Goal: Navigation & Orientation: Find specific page/section

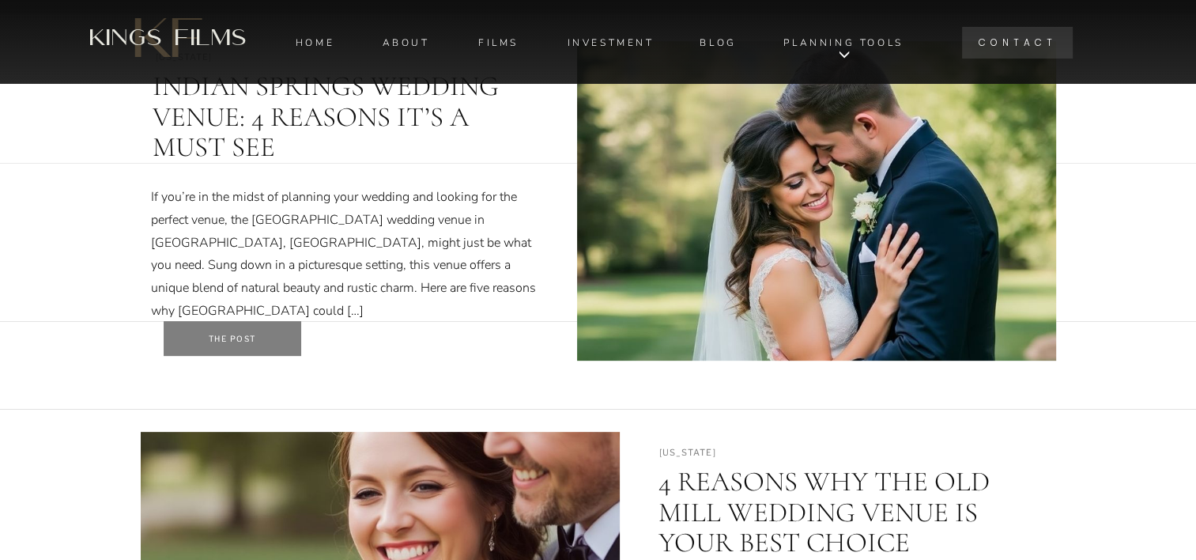
scroll to position [484, 0]
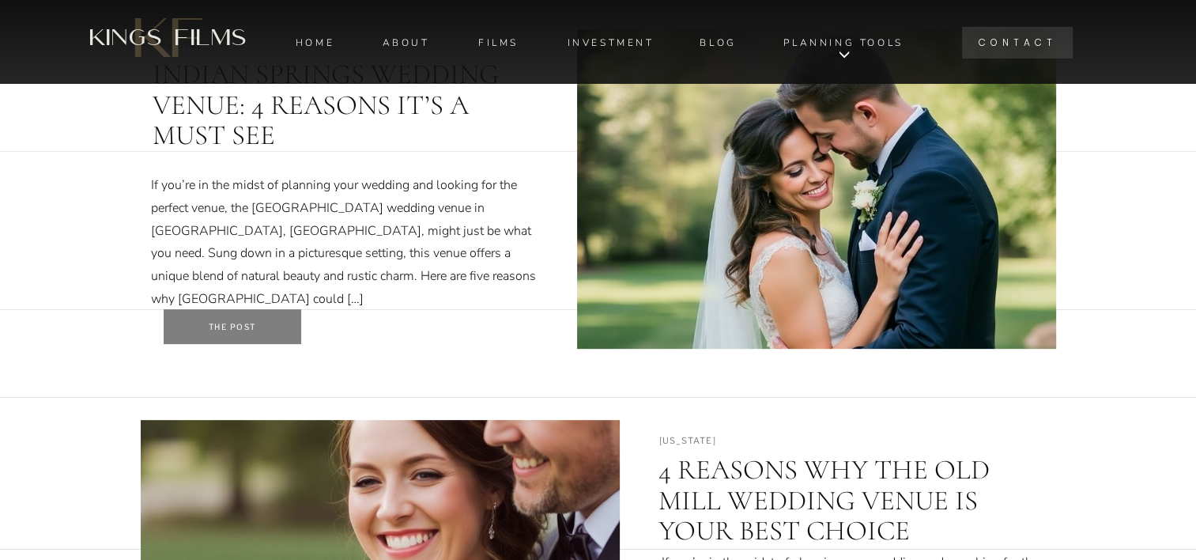
click at [279, 328] on div at bounding box center [233, 326] width 138 height 35
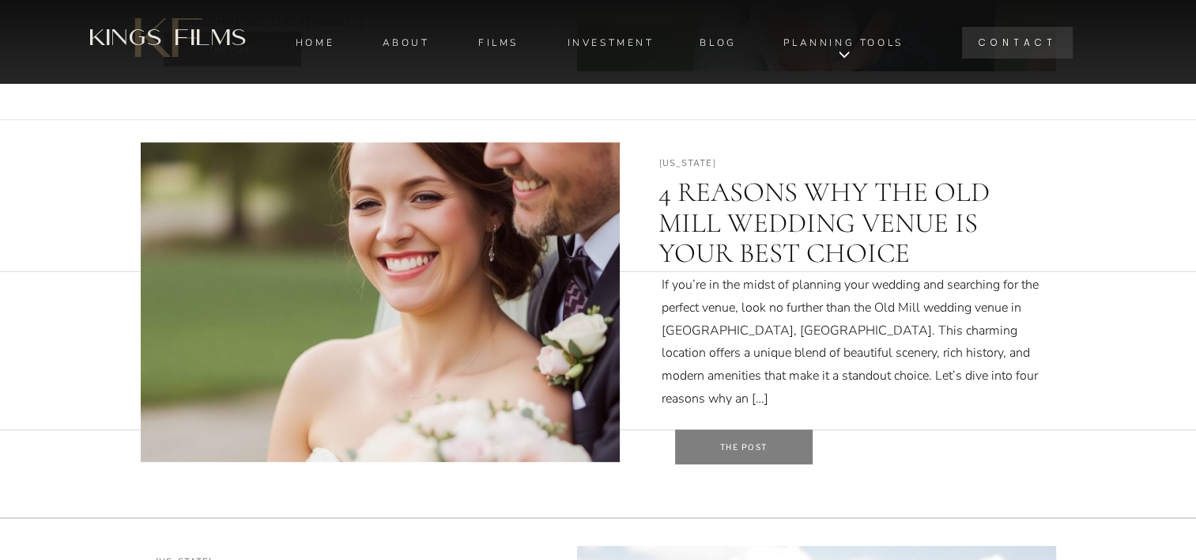
scroll to position [791, 0]
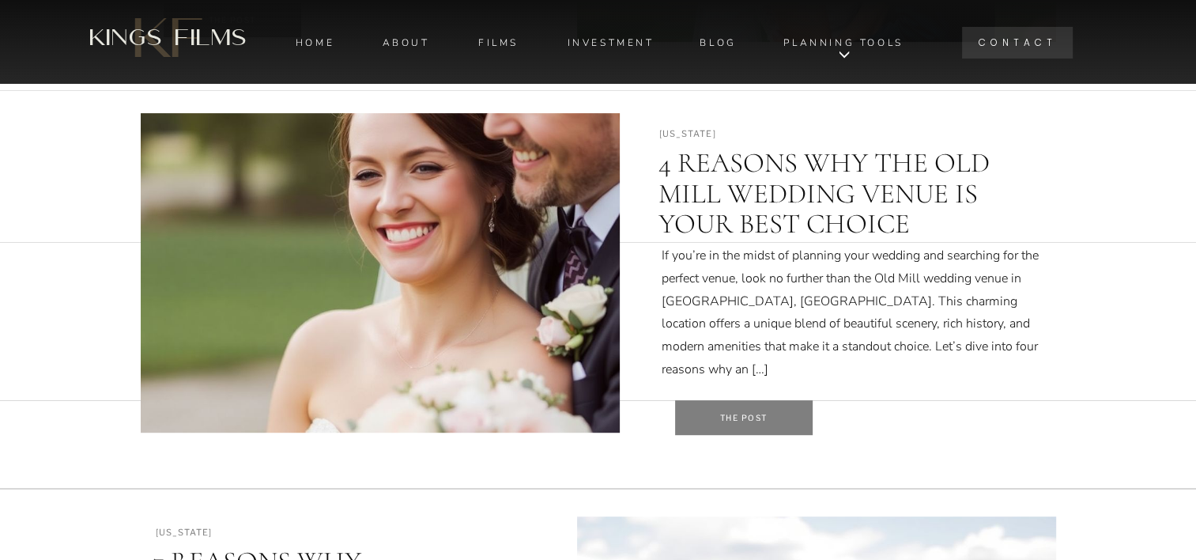
click at [784, 415] on div at bounding box center [744, 417] width 138 height 35
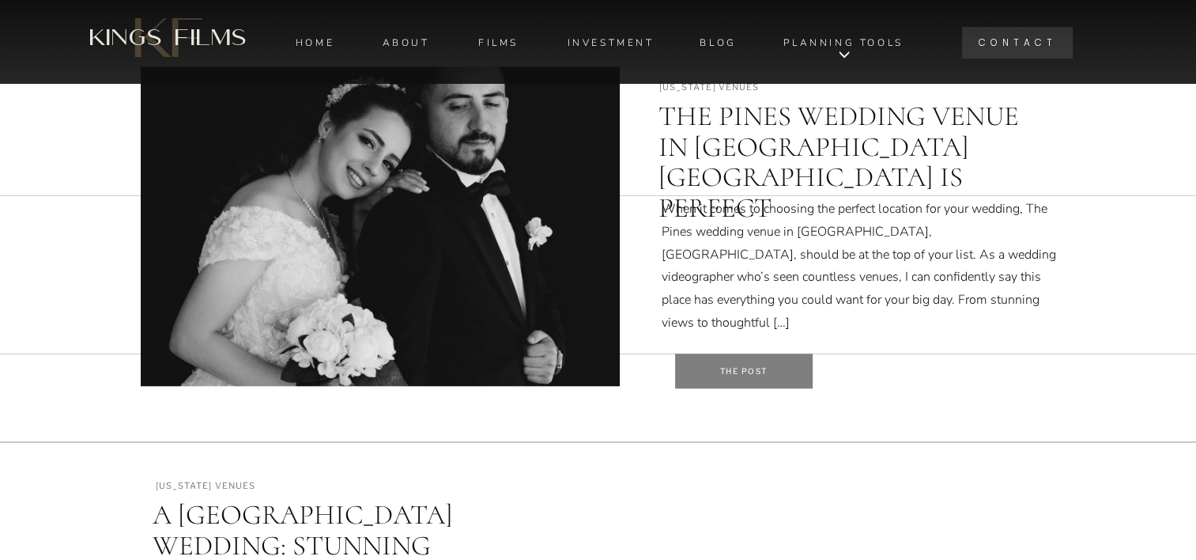
scroll to position [1650, 0]
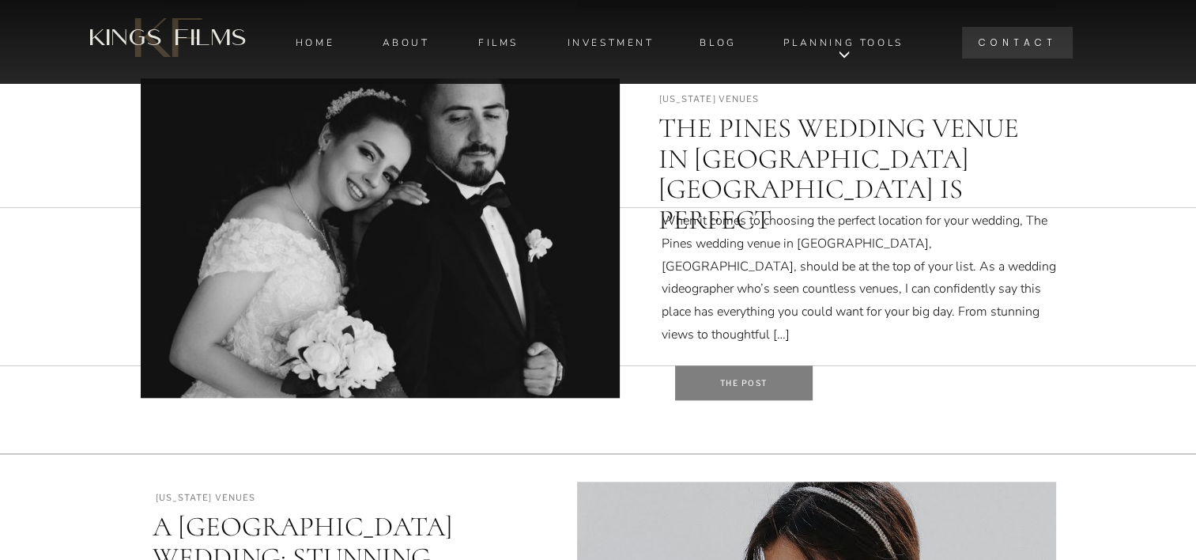
click at [753, 373] on div at bounding box center [744, 382] width 138 height 35
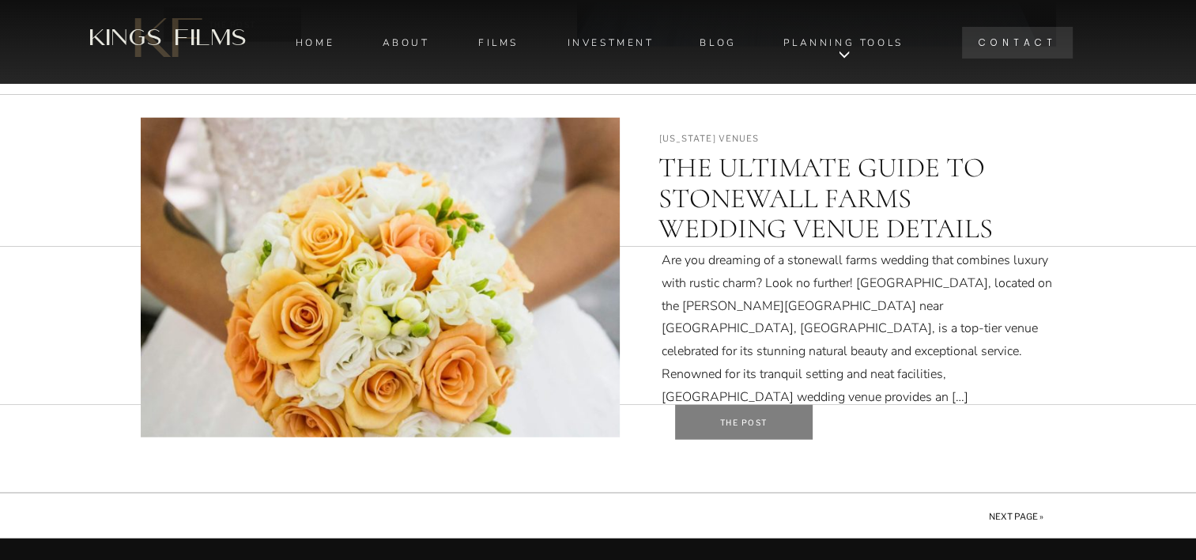
scroll to position [4028, 0]
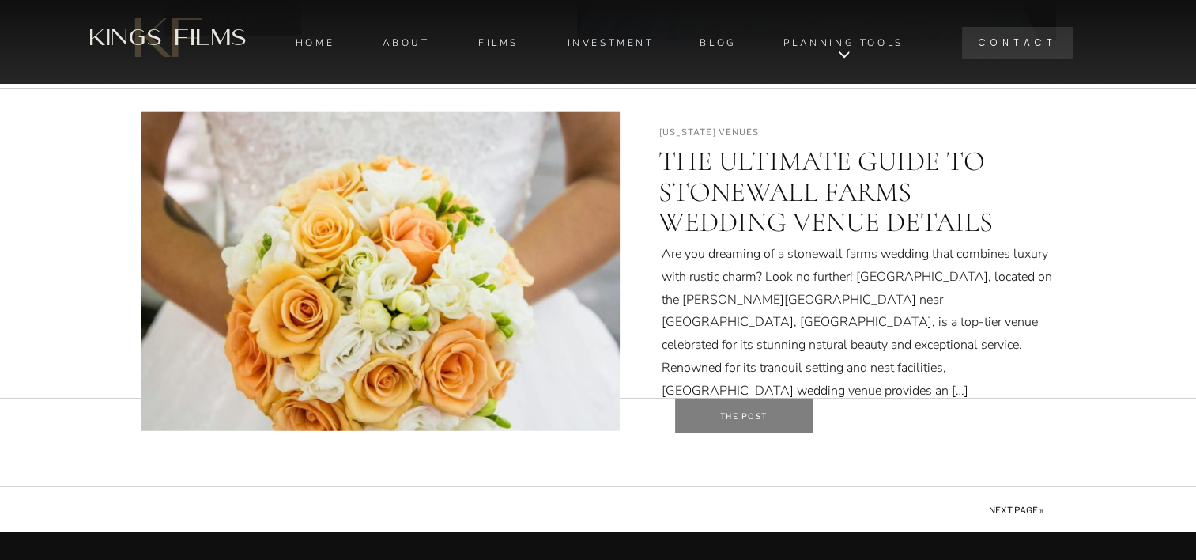
click at [761, 408] on div at bounding box center [744, 415] width 138 height 35
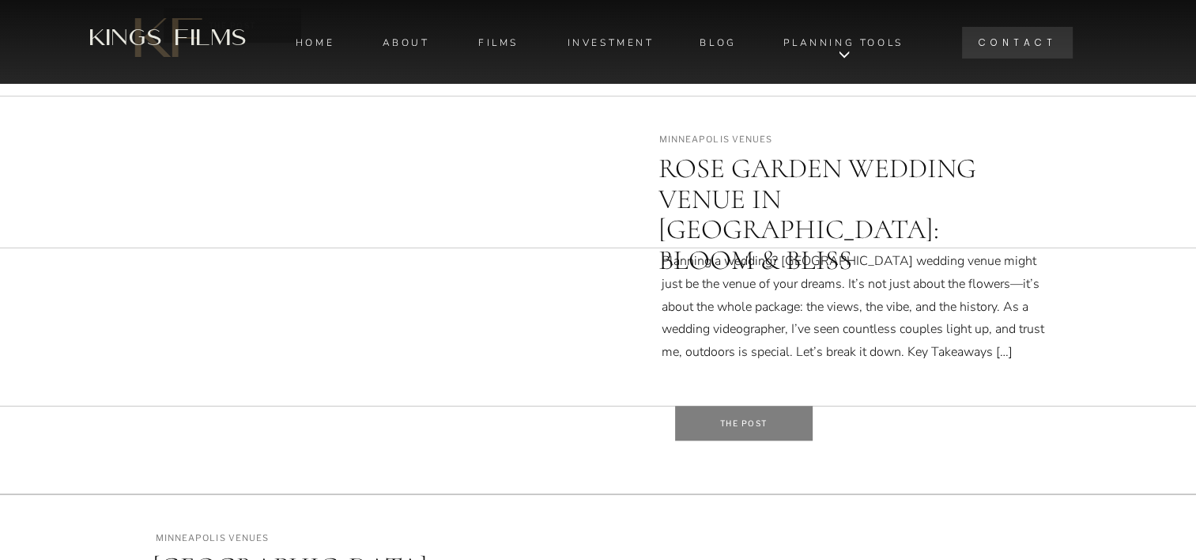
scroll to position [1610, 0]
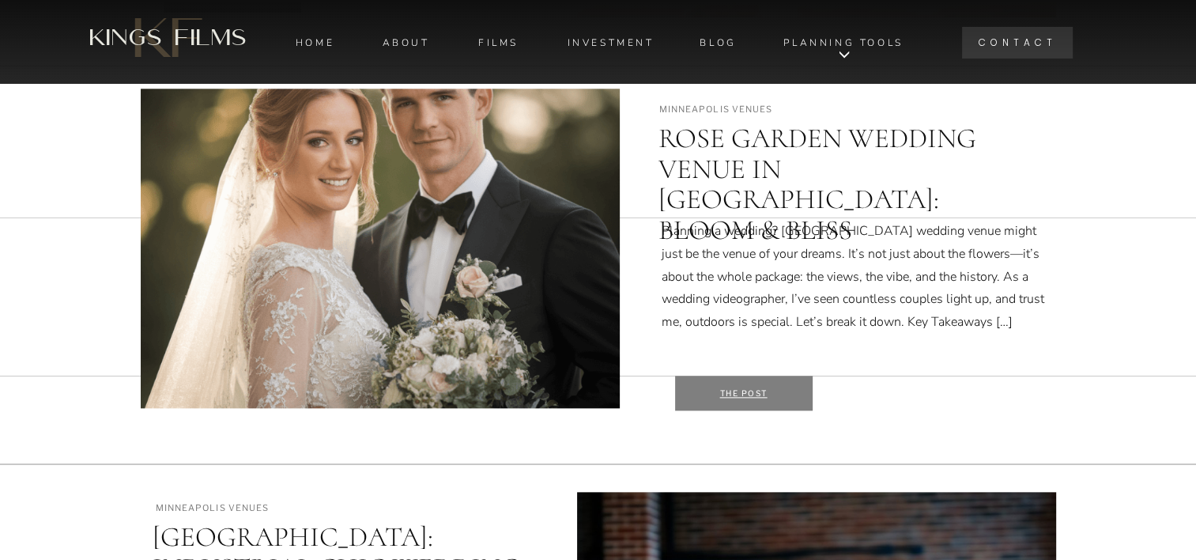
click at [738, 387] on div "the post" at bounding box center [744, 393] width 65 height 12
